Goal: Task Accomplishment & Management: Complete application form

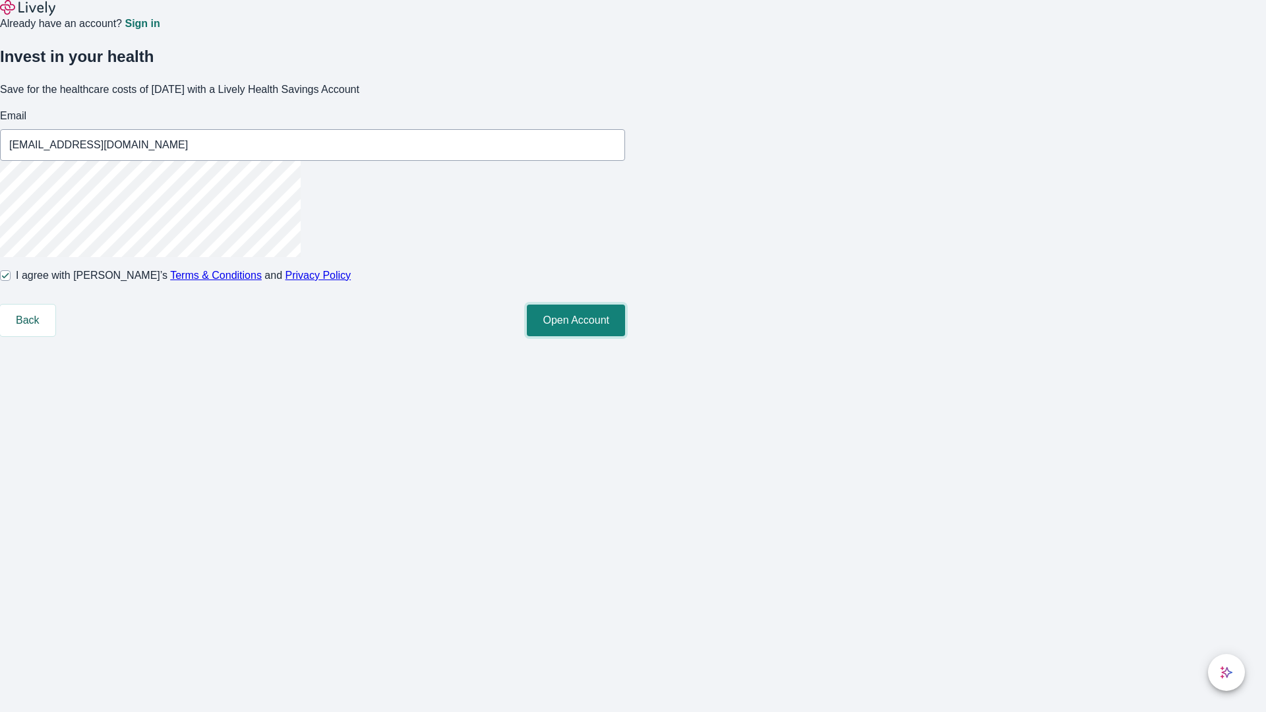
click at [625, 336] on button "Open Account" at bounding box center [576, 321] width 98 height 32
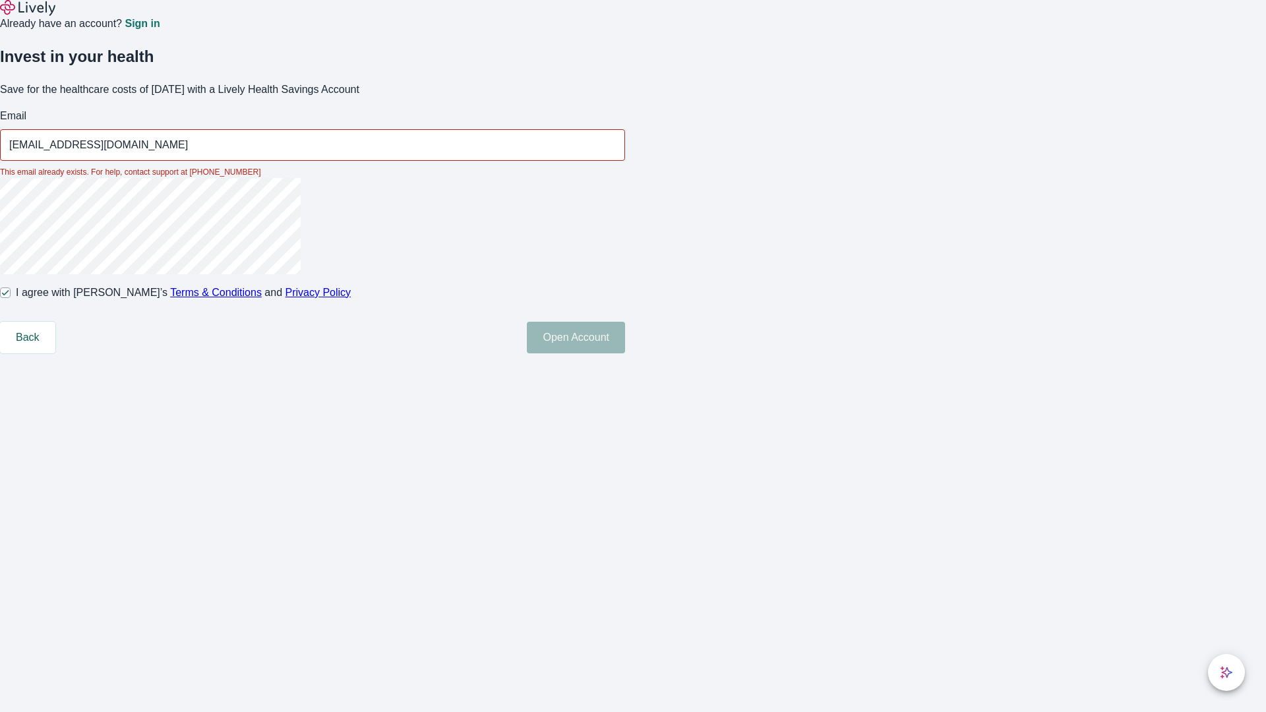
type input "[EMAIL_ADDRESS][DOMAIN_NAME]"
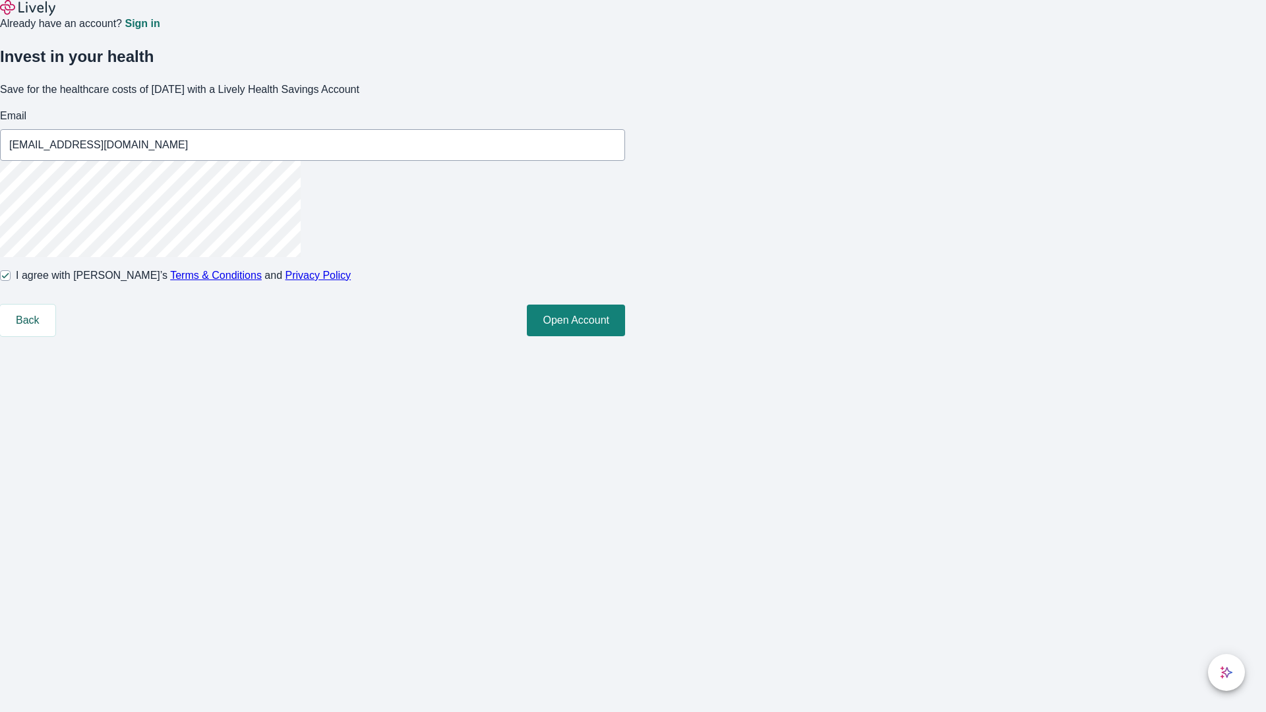
click at [11, 281] on input "I agree with Lively’s Terms & Conditions and Privacy Policy" at bounding box center [5, 275] width 11 height 11
checkbox input "false"
type input "[EMAIL_ADDRESS][DOMAIN_NAME]"
click at [11, 281] on input "I agree with Lively’s Terms & Conditions and Privacy Policy" at bounding box center [5, 275] width 11 height 11
checkbox input "true"
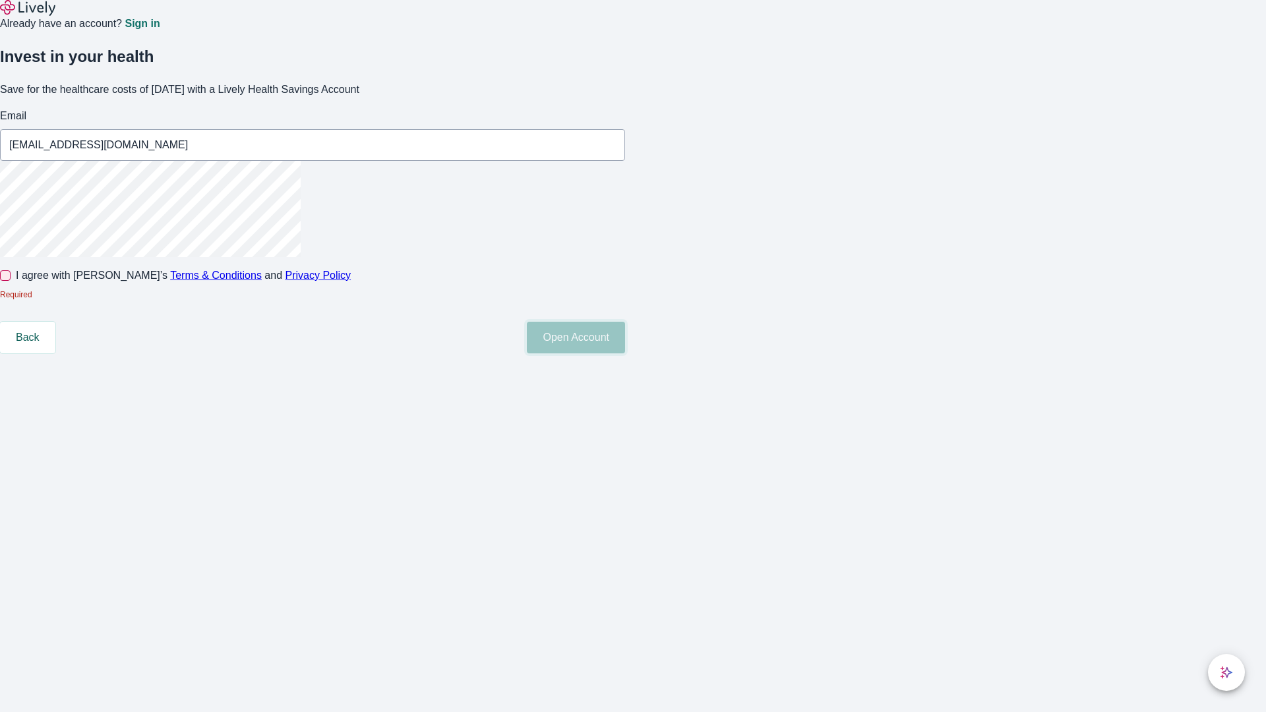
click at [625, 353] on button "Open Account" at bounding box center [576, 338] width 98 height 32
